Goal: Go to known website: Go to known website

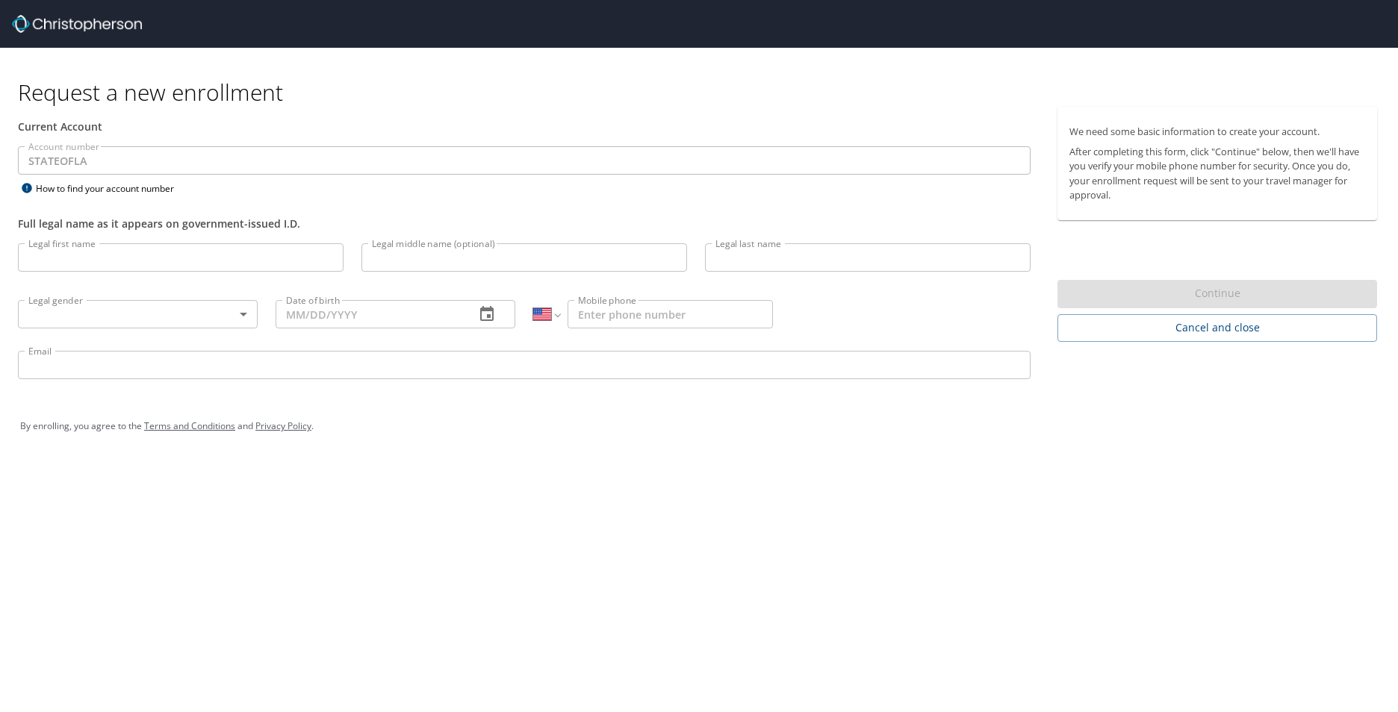
select select "US"
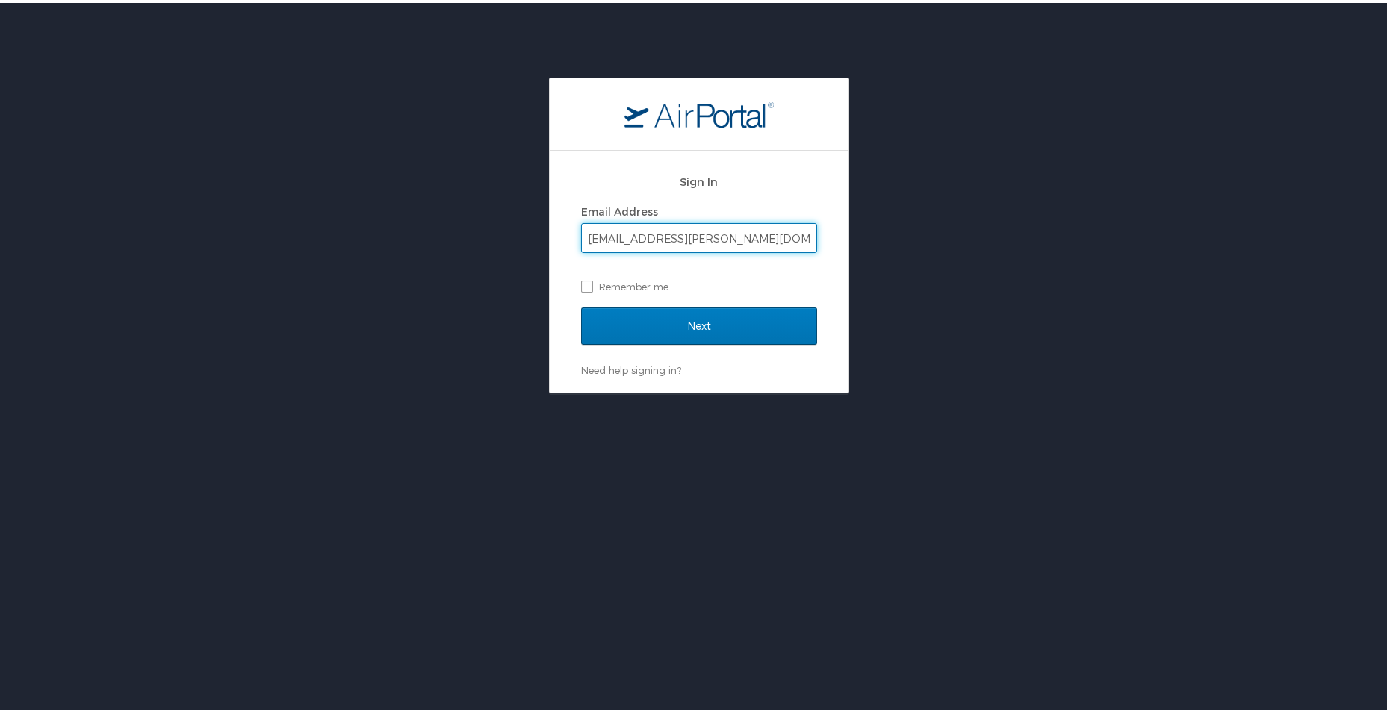
type input "tessa.dixon@la.gov"
click at [581, 305] on input "Next" at bounding box center [699, 323] width 236 height 37
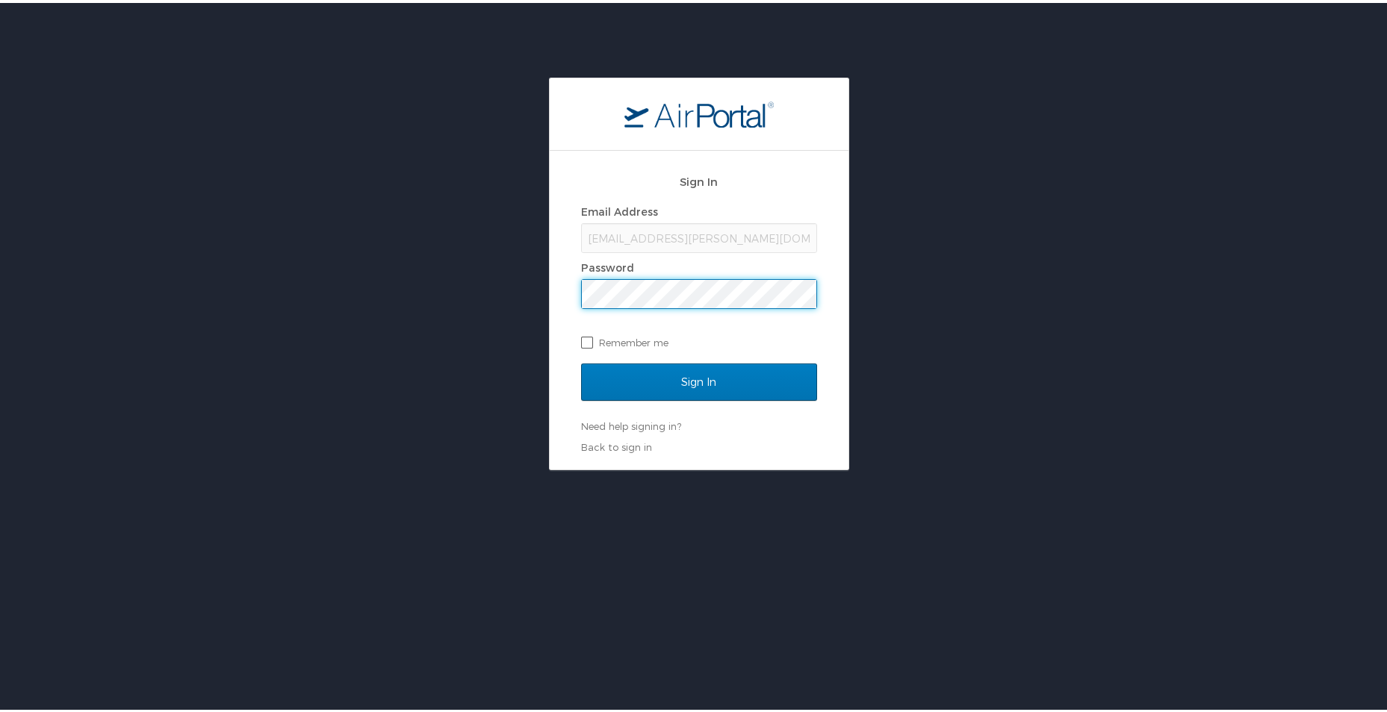
click at [581, 361] on input "Sign In" at bounding box center [699, 379] width 236 height 37
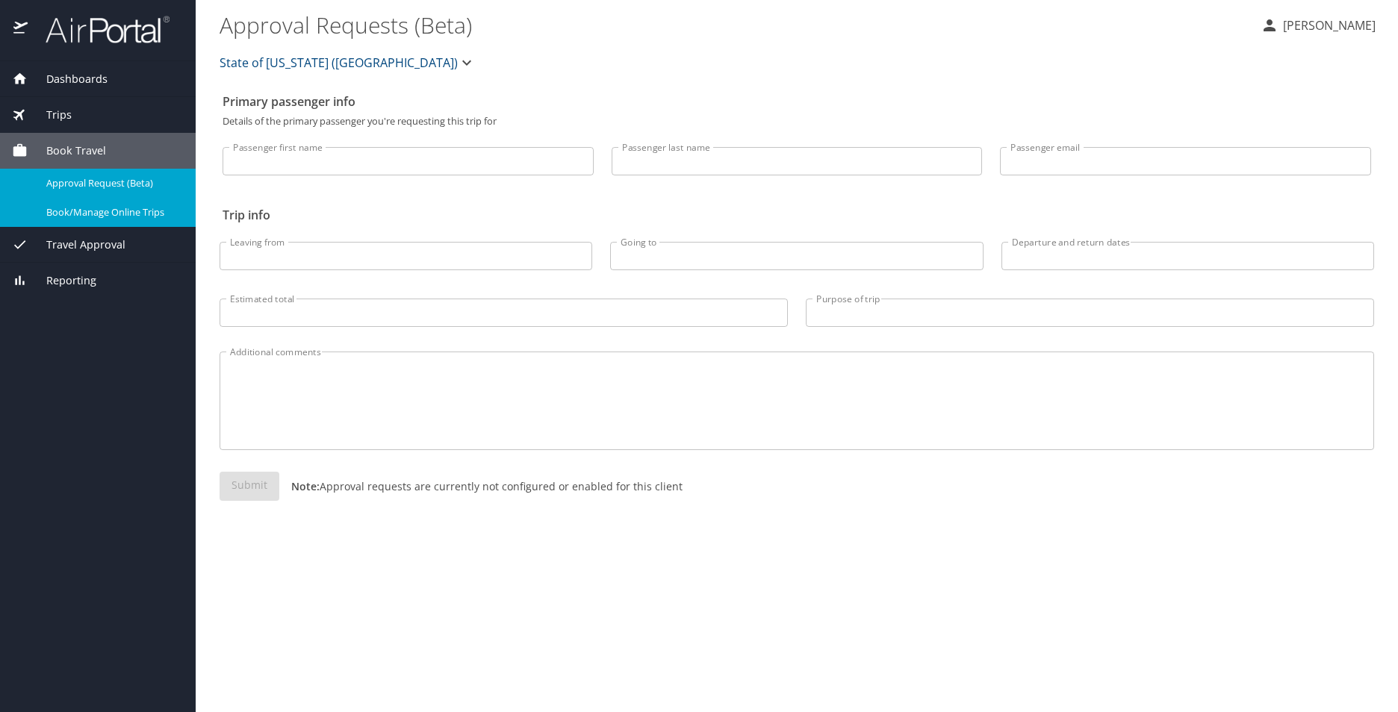
click at [80, 207] on span "Book/Manage Online Trips" at bounding box center [111, 212] width 131 height 14
